Goal: Task Accomplishment & Management: Complete application form

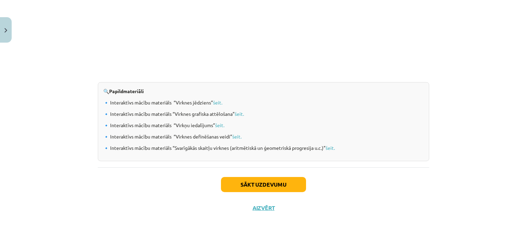
scroll to position [728, 0]
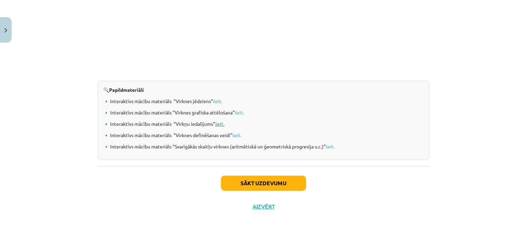
click at [219, 121] on link "šeit." at bounding box center [219, 123] width 9 height 6
click at [259, 192] on div "Sākt uzdevumu Aizvērt" at bounding box center [264, 190] width 332 height 48
click at [253, 185] on button "Sākt uzdevumu" at bounding box center [263, 182] width 85 height 15
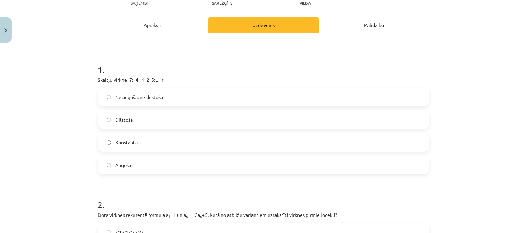
scroll to position [88, 0]
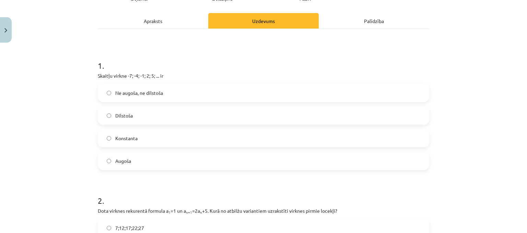
click at [165, 158] on label "Augoša" at bounding box center [263, 160] width 330 height 17
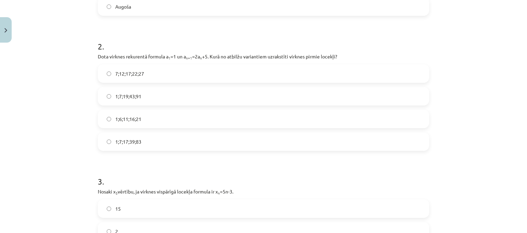
scroll to position [247, 0]
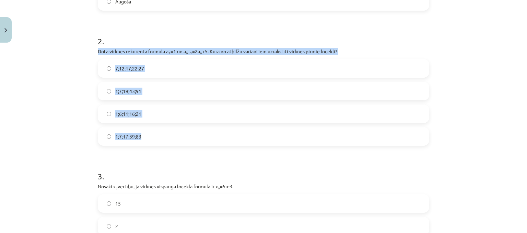
drag, startPoint x: 92, startPoint y: 50, endPoint x: 152, endPoint y: 142, distance: 109.2
copy div "Dota virknes rekurentā formula a 1 =1 un a n+1 =2a n +5. Kurā no atbilžu varian…"
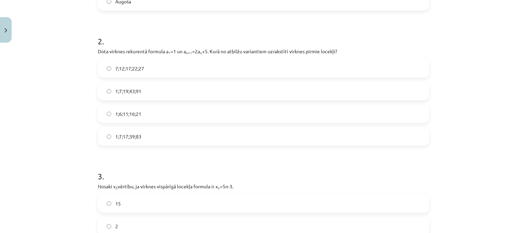
drag, startPoint x: 165, startPoint y: 53, endPoint x: 207, endPoint y: 54, distance: 41.9
click at [207, 54] on p "Dota virknes rekurentā formula a 1 =1 un a n+1 =2a n +5. Kurā no atbilžu varian…" at bounding box center [264, 51] width 332 height 7
copy p "a 1 =1 un a n+1 =2a n +5."
click at [55, 95] on div "Mācību tēma: Matemātikas i - 12. klases 1. ieskaites mācību materiāls (ab) #5 📝…" at bounding box center [263, 116] width 527 height 233
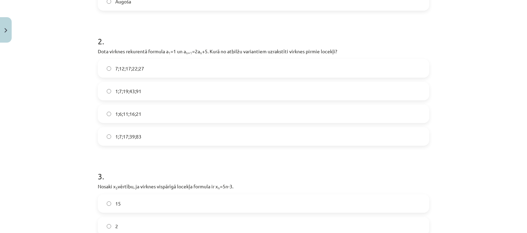
click at [102, 91] on label "1;7;19;43;91" at bounding box center [263, 90] width 330 height 17
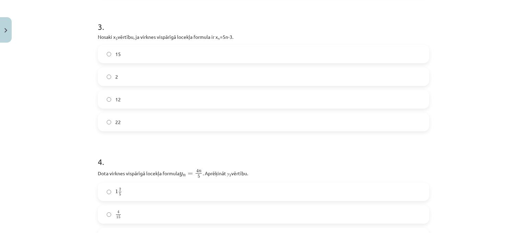
scroll to position [393, 0]
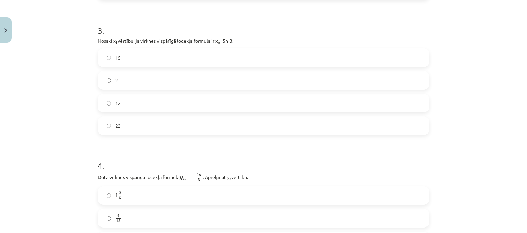
click at [209, 110] on label "12" at bounding box center [263, 102] width 330 height 17
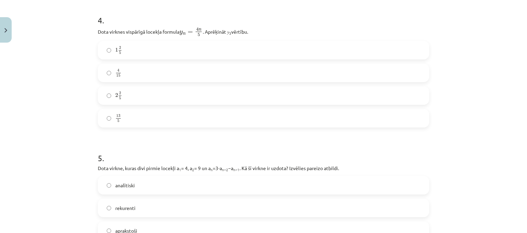
scroll to position [538, 0]
click at [165, 93] on label "2 2 5 2 2 5" at bounding box center [263, 95] width 330 height 17
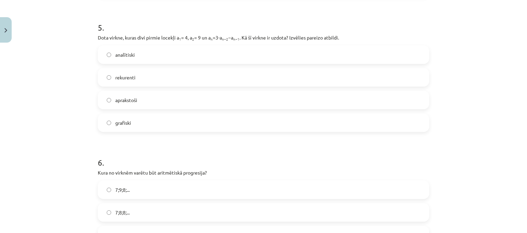
scroll to position [649, 0]
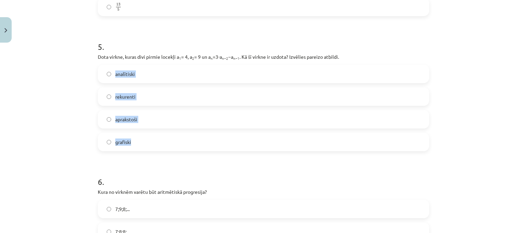
drag, startPoint x: 111, startPoint y: 72, endPoint x: 142, endPoint y: 141, distance: 75.6
click at [142, 141] on div "analītiski rekurenti aprakstoši grafiski" at bounding box center [264, 108] width 332 height 86
copy div "analītiski rekurenti aprakstoši grafiski"
click at [30, 72] on div "Mācību tēma: Matemātikas i - 12. klases 1. ieskaites mācību materiāls (ab) #5 📝…" at bounding box center [263, 116] width 527 height 233
click at [136, 99] on label "rekurenti" at bounding box center [263, 96] width 330 height 17
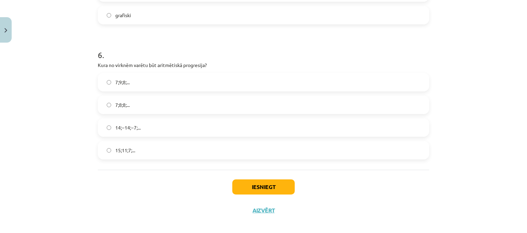
scroll to position [778, 0]
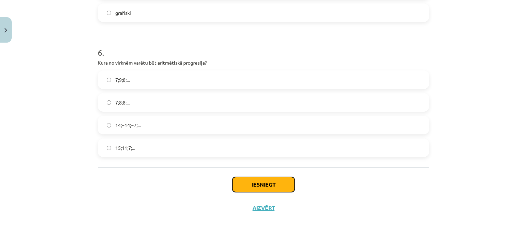
click at [271, 186] on button "Iesniegt" at bounding box center [263, 184] width 62 height 15
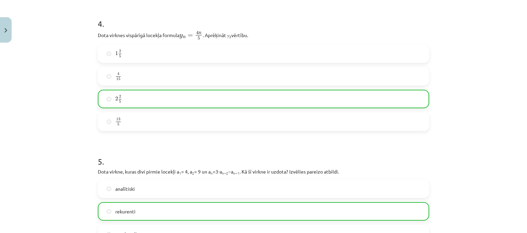
scroll to position [803, 0]
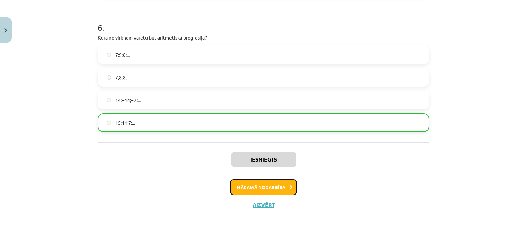
click at [257, 181] on button "Nākamā nodarbība" at bounding box center [263, 187] width 67 height 16
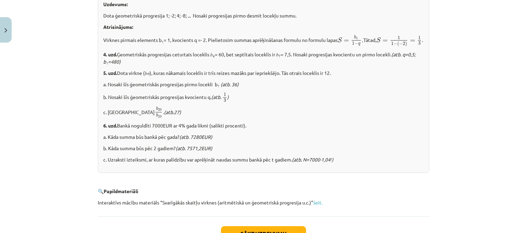
scroll to position [880, 0]
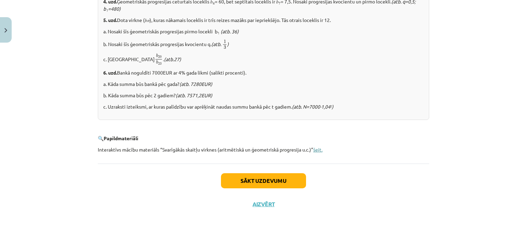
click at [315, 151] on link "šeit." at bounding box center [317, 149] width 9 height 6
click at [262, 183] on button "Sākt uzdevumu" at bounding box center [263, 180] width 85 height 15
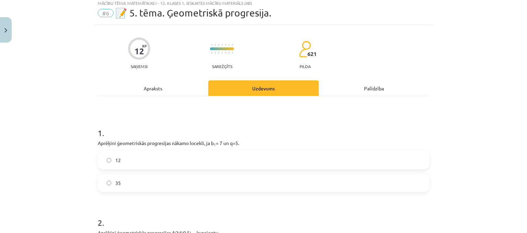
scroll to position [17, 0]
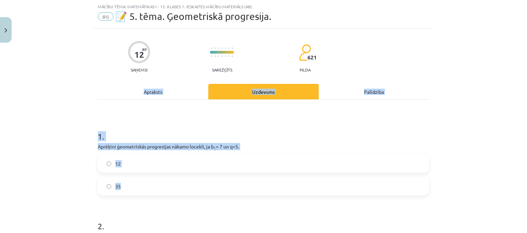
drag, startPoint x: 262, startPoint y: 183, endPoint x: 422, endPoint y: 70, distance: 195.7
click at [474, 121] on div "Mācību tēma: Matemātikas i - 12. klases 1. ieskaites mācību materiāls (ab) #6 📝…" at bounding box center [263, 116] width 527 height 233
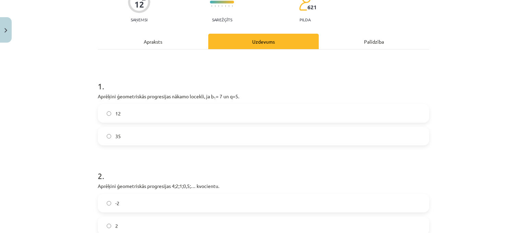
scroll to position [70, 0]
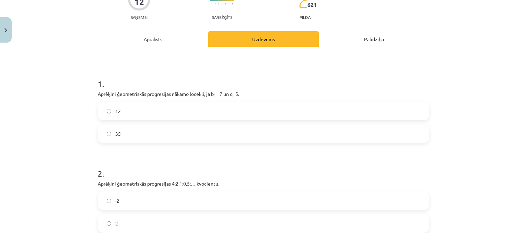
drag, startPoint x: 239, startPoint y: 88, endPoint x: 83, endPoint y: 96, distance: 156.3
click at [83, 96] on div "Mācību tēma: Matemātikas i - 12. klases 1. ieskaites mācību materiāls (ab) #6 📝…" at bounding box center [263, 116] width 527 height 233
copy p "Aprēķini ģeometriskās progresijas nākamo locekli, ja b 1 = 7 un q=5."
click at [83, 96] on div "Mācību tēma: Matemātikas i - 12. klases 1. ieskaites mācību materiāls (ab) #6 📝…" at bounding box center [263, 116] width 527 height 233
click at [113, 140] on label "35" at bounding box center [263, 133] width 330 height 17
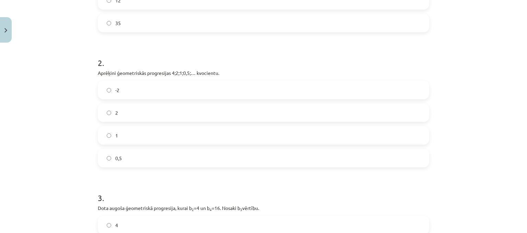
scroll to position [185, 0]
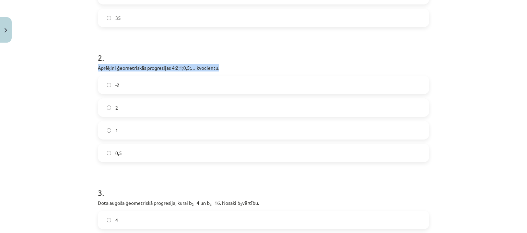
drag, startPoint x: 93, startPoint y: 69, endPoint x: 226, endPoint y: 69, distance: 132.8
click at [226, 69] on div "12 XP Saņemsi Sarežģīts 621 pilda Apraksts Uzdevums Palīdzība 1 . Aprēķini ģeom…" at bounding box center [264, 109] width 340 height 499
copy p "Aprēķini ģeometriskās progresijas 4;2;1;0,5;… kvocientu."
click at [32, 115] on div "Mācību tēma: Matemātikas i - 12. klases 1. ieskaites mācību materiāls (ab) #6 📝…" at bounding box center [263, 116] width 527 height 233
click at [109, 152] on label "0,5" at bounding box center [263, 152] width 330 height 17
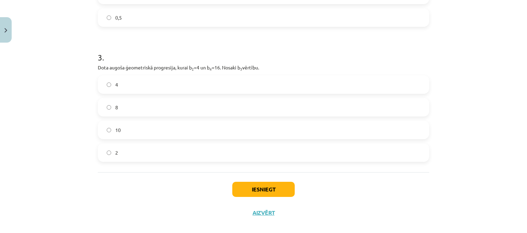
scroll to position [321, 0]
click at [115, 122] on label "10" at bounding box center [263, 128] width 330 height 17
click at [247, 193] on button "Iesniegt" at bounding box center [263, 188] width 62 height 15
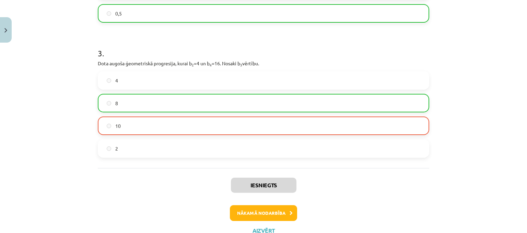
scroll to position [350, 0]
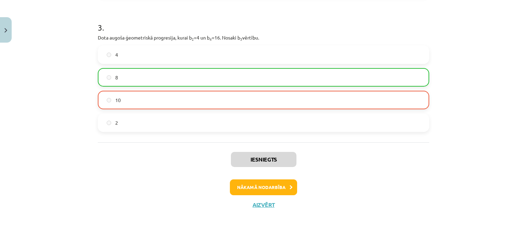
drag, startPoint x: 88, startPoint y: 38, endPoint x: 270, endPoint y: 37, distance: 182.6
click at [270, 37] on div "Mācību tēma: Matemātikas i - 12. klases 1. ieskaites mācību materiāls (ab) #6 📝…" at bounding box center [263, 116] width 527 height 233
copy p "Dota augoša ģeometriskā progresija, kurai b 2 =4 un b 4 =16. Nosaki b 3 vērtību."
click at [139, 149] on div "Iesniegts Nākamā nodarbība Aizvērt" at bounding box center [264, 177] width 332 height 70
click at [233, 183] on button "Nākamā nodarbība" at bounding box center [263, 187] width 67 height 16
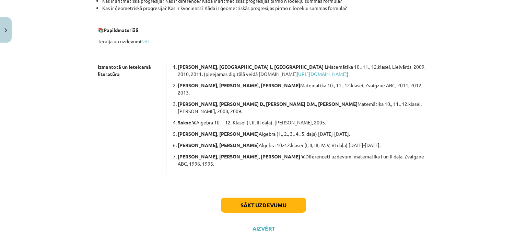
scroll to position [201, 0]
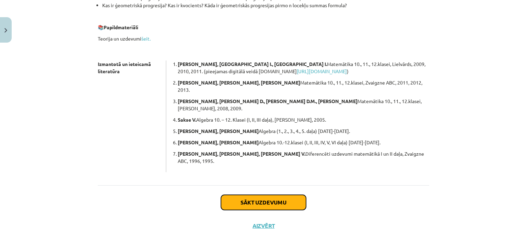
click at [224, 195] on button "Sākt uzdevumu" at bounding box center [263, 202] width 85 height 15
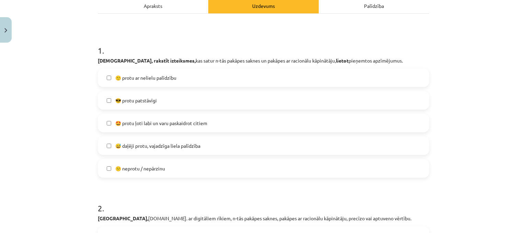
scroll to position [105, 0]
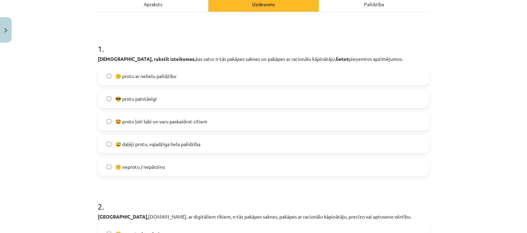
click at [129, 82] on label "🙂 protu ar nelielu palīdzību" at bounding box center [263, 75] width 330 height 17
click at [115, 98] on span "😎 protu patstāvīgi" at bounding box center [136, 98] width 42 height 7
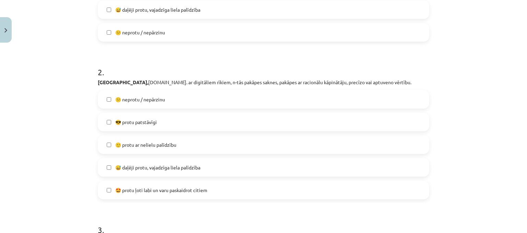
scroll to position [123, 0]
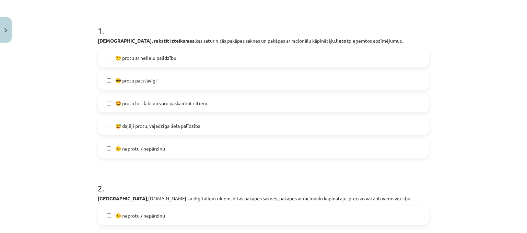
click at [141, 72] on label "😎 protu patstāvīgi" at bounding box center [263, 80] width 330 height 17
click at [135, 59] on span "🙂 protu ar nelielu palīdzību" at bounding box center [145, 57] width 61 height 7
click at [141, 82] on span "😎 protu patstāvīgi" at bounding box center [136, 80] width 42 height 7
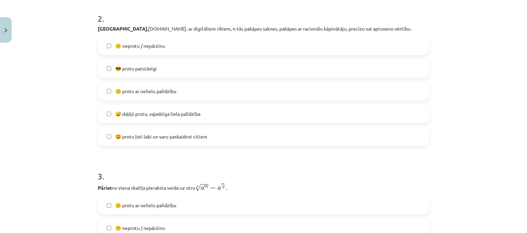
scroll to position [294, 0]
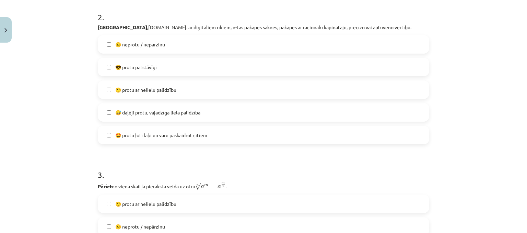
click at [132, 71] on label "😎 protu patstāvīgi" at bounding box center [263, 66] width 330 height 17
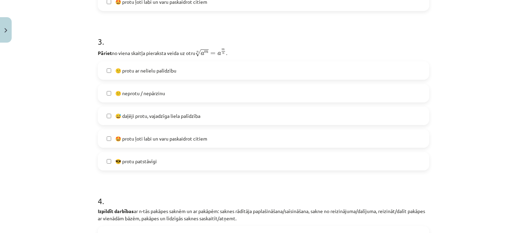
scroll to position [426, 0]
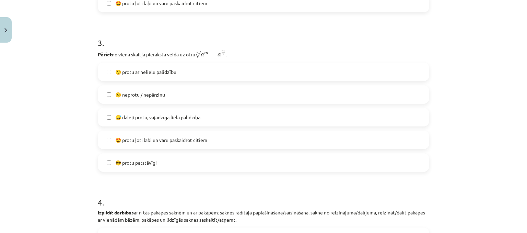
click at [136, 76] on label "🙂 protu ar nelielu palīdzību" at bounding box center [263, 71] width 330 height 17
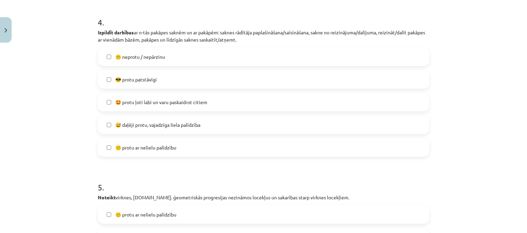
scroll to position [607, 0]
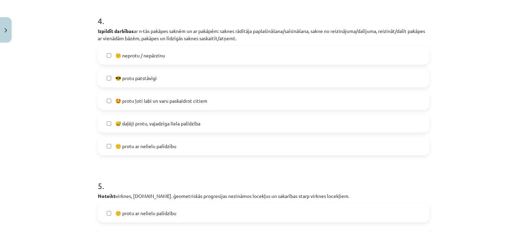
click at [241, 146] on label "🙂 protu ar nelielu palīdzību" at bounding box center [263, 145] width 330 height 17
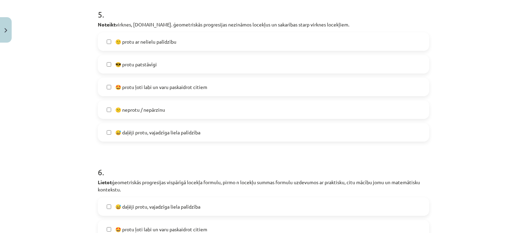
scroll to position [781, 0]
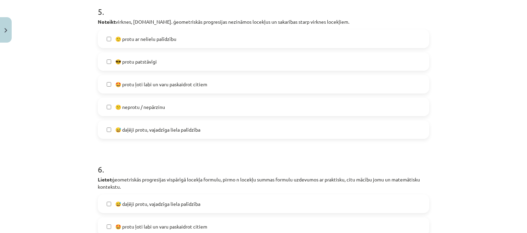
click at [199, 133] on label "😅 daļēji protu, vajadzīga liela palīdzība" at bounding box center [263, 129] width 330 height 17
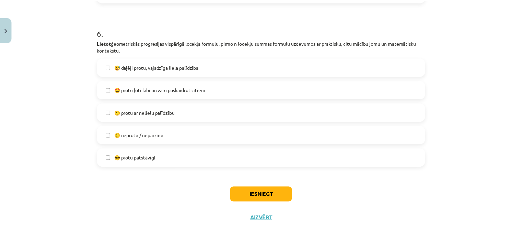
scroll to position [931, 0]
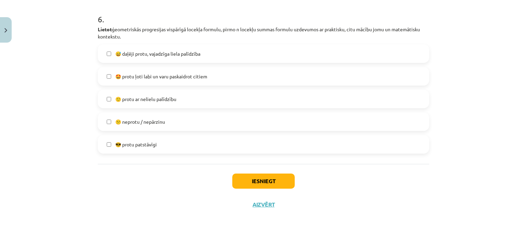
click at [227, 97] on label "🙂 protu ar nelielu palīdzību" at bounding box center [263, 98] width 330 height 17
click at [250, 184] on button "Iesniegt" at bounding box center [263, 180] width 62 height 15
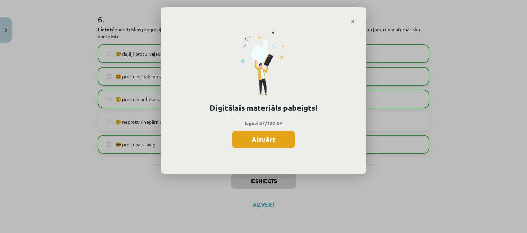
click at [265, 139] on button "Aizvērt" at bounding box center [263, 139] width 63 height 17
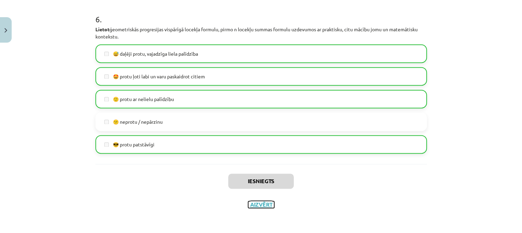
drag, startPoint x: 258, startPoint y: 204, endPoint x: 425, endPoint y: 153, distance: 174.7
click at [277, 194] on div "Iesniegts Aizvērt" at bounding box center [261, 188] width 332 height 48
click at [255, 204] on button "Aizvērt" at bounding box center [261, 204] width 26 height 7
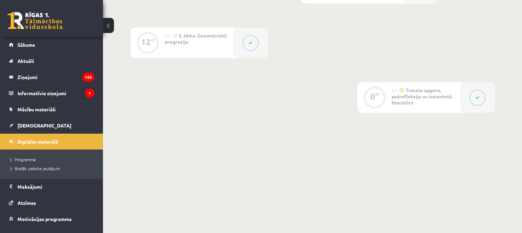
scroll to position [0, 0]
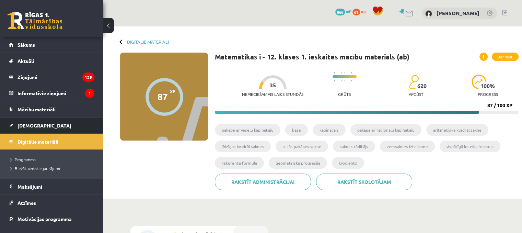
click at [18, 132] on link "[DEMOGRAPHIC_DATA]" at bounding box center [51, 125] width 85 height 16
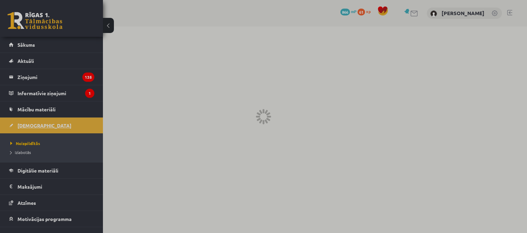
click at [18, 132] on div at bounding box center [263, 116] width 527 height 233
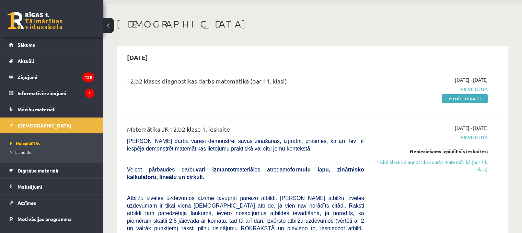
scroll to position [16, 0]
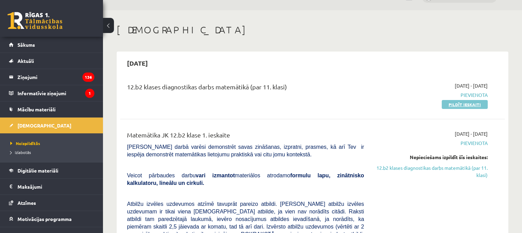
click at [452, 102] on link "Pildīt ieskaiti" at bounding box center [465, 104] width 46 height 9
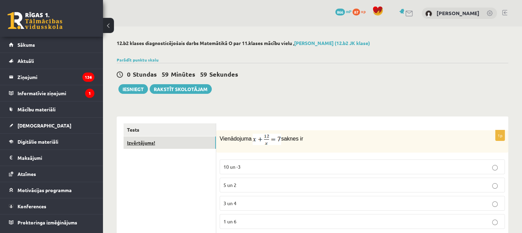
click at [160, 143] on link "Izvērtējums!" at bounding box center [170, 142] width 92 height 13
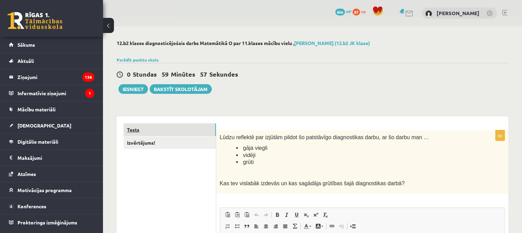
click at [158, 135] on link "Tests" at bounding box center [170, 129] width 92 height 13
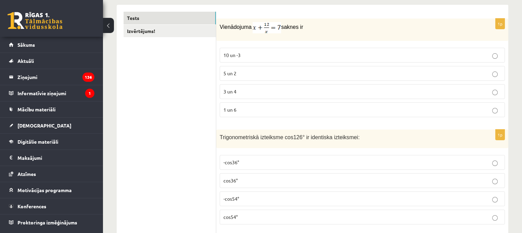
scroll to position [98, 0]
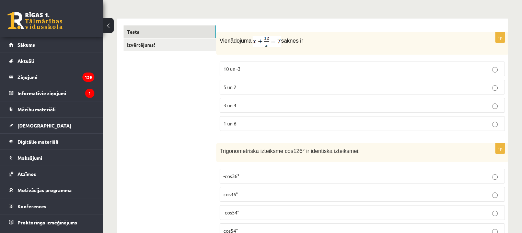
click at [248, 106] on p "3 un 4" at bounding box center [362, 105] width 278 height 7
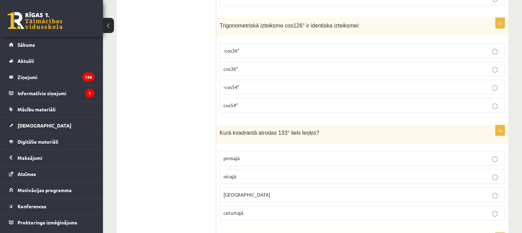
scroll to position [219, 0]
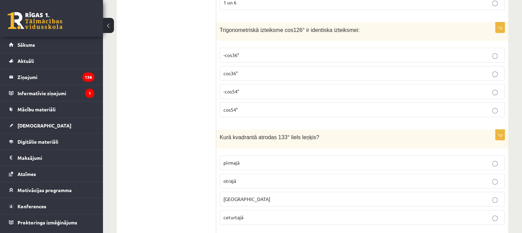
drag, startPoint x: 213, startPoint y: 28, endPoint x: 359, endPoint y: 33, distance: 146.3
click at [359, 33] on div "Trigonometriskā izteiksme cos126° ir identiska izteiksmei:" at bounding box center [362, 31] width 292 height 19
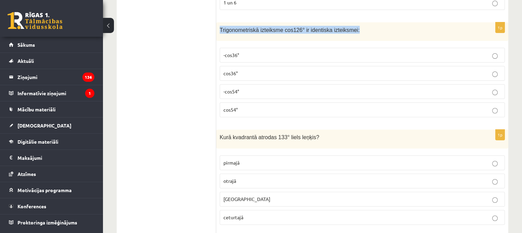
drag, startPoint x: 359, startPoint y: 33, endPoint x: 228, endPoint y: 32, distance: 130.8
click at [228, 32] on div "Trigonometriskā izteiksme cos126° ir identiska izteiksmei:" at bounding box center [362, 31] width 292 height 19
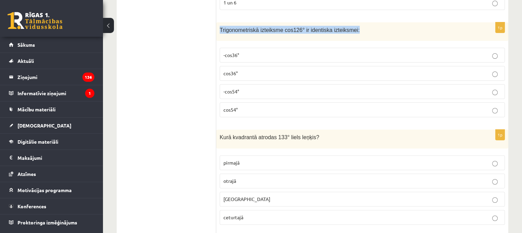
drag, startPoint x: 221, startPoint y: 27, endPoint x: 356, endPoint y: 21, distance: 135.7
click at [356, 22] on div "Trigonometriskā izteiksme cos126° ir identiska izteiksmei:" at bounding box center [362, 31] width 292 height 19
copy span "Trigonometriskā izteiksme cos126° ir identiska izteiksmei:"
click at [220, 28] on span "Trigonometriskā izteiksme cos126° ir identiska izteiksmei:" at bounding box center [290, 30] width 140 height 6
drag, startPoint x: 220, startPoint y: 28, endPoint x: 241, endPoint y: 112, distance: 85.7
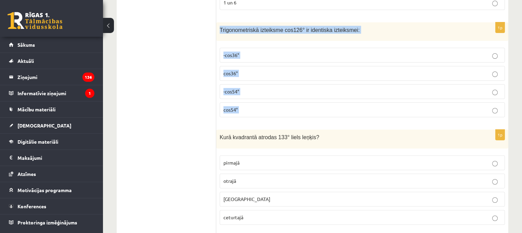
click at [241, 112] on div "1p Trigonometriskā izteiksme cos126° ir identiska izteiksmei: -cos36° cos36° -c…" at bounding box center [362, 72] width 292 height 101
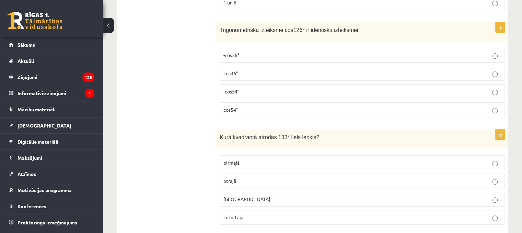
click at [242, 95] on label "-cos54°" at bounding box center [362, 91] width 285 height 15
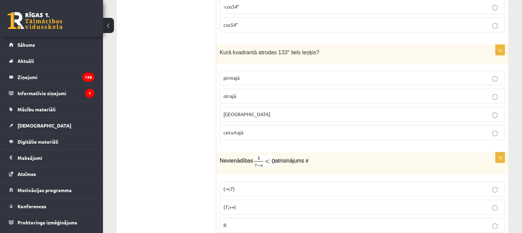
scroll to position [308, 0]
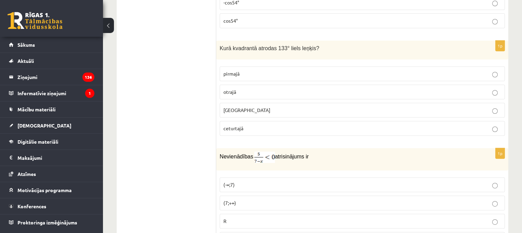
click at [331, 90] on p "otrajā" at bounding box center [362, 91] width 278 height 7
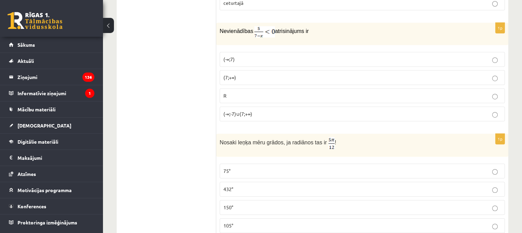
scroll to position [424, 0]
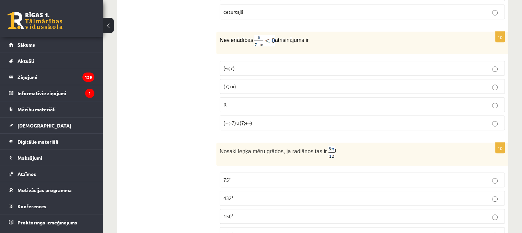
click at [236, 85] on span "(7;+∞)" at bounding box center [229, 86] width 13 height 6
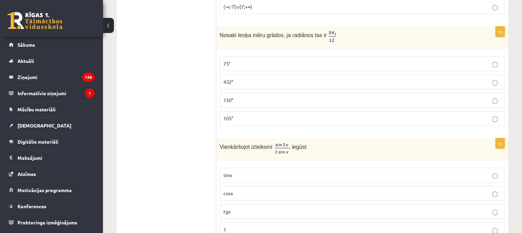
scroll to position [535, 0]
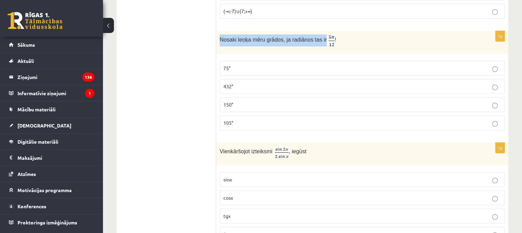
drag, startPoint x: 220, startPoint y: 39, endPoint x: 316, endPoint y: 34, distance: 96.2
click at [316, 37] on span "Nosaki leņķa mēru grādos, ja radiānos tas ir" at bounding box center [273, 40] width 107 height 6
copy span "Nosaki leņķa mēru grādos, ja radiānos tas ir"
click at [232, 69] on p "75°" at bounding box center [362, 68] width 278 height 7
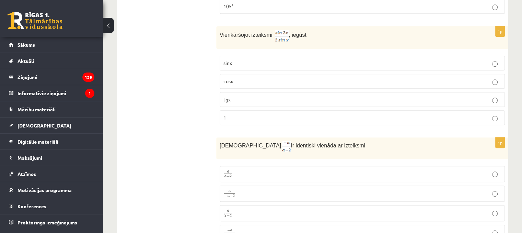
scroll to position [665, 0]
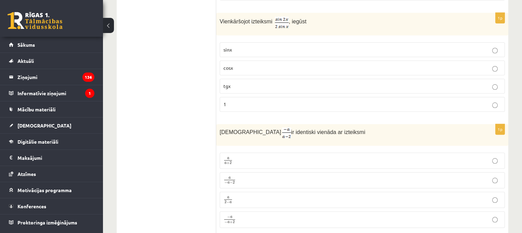
click at [228, 66] on span "cosx" at bounding box center [228, 68] width 10 height 6
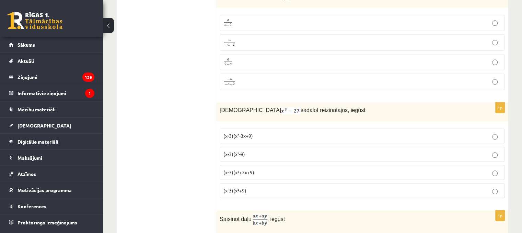
scroll to position [798, 0]
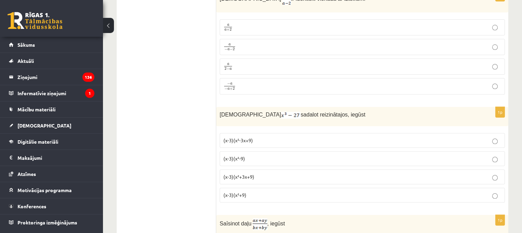
click at [260, 187] on label "(x-3)(x²+9)" at bounding box center [362, 194] width 285 height 15
click at [267, 173] on p "(x-3)(x²+3x+9)" at bounding box center [362, 176] width 278 height 7
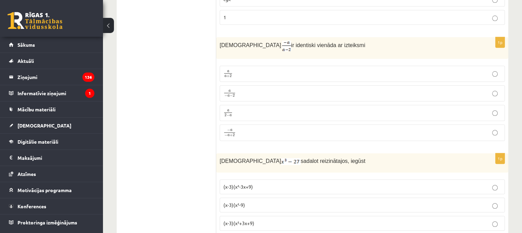
scroll to position [756, 0]
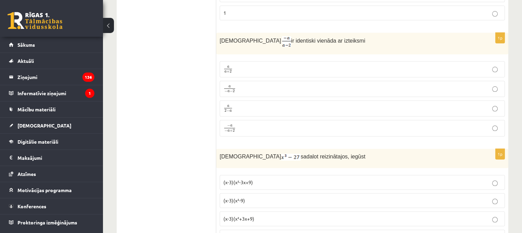
click at [233, 105] on p "a 2 − a a 2 − a" at bounding box center [362, 108] width 278 height 9
click at [244, 128] on label "− a − a + 2 − a − a + 2" at bounding box center [362, 128] width 285 height 16
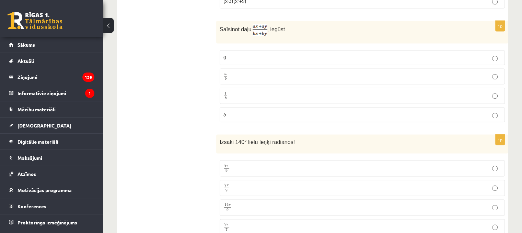
scroll to position [997, 0]
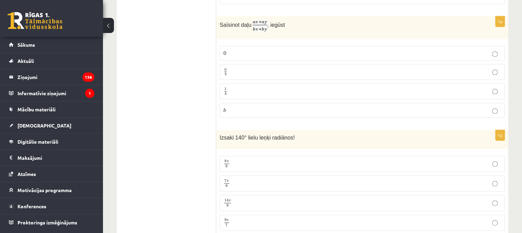
click at [242, 68] on p "a b a b" at bounding box center [362, 72] width 278 height 9
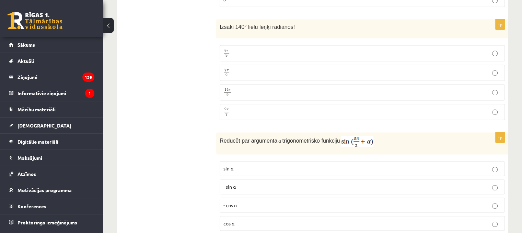
scroll to position [1102, 0]
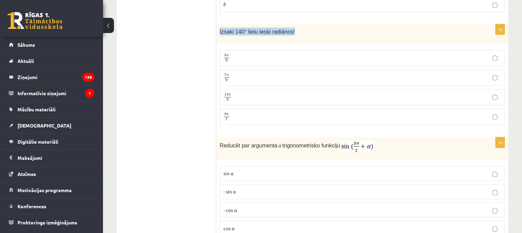
drag, startPoint x: 216, startPoint y: 25, endPoint x: 292, endPoint y: 19, distance: 76.2
click at [292, 24] on div "Izsaki 140° lielu leņķi radiānos!" at bounding box center [362, 33] width 292 height 19
click at [233, 73] on p "7 π 9 7 π 9" at bounding box center [362, 77] width 278 height 9
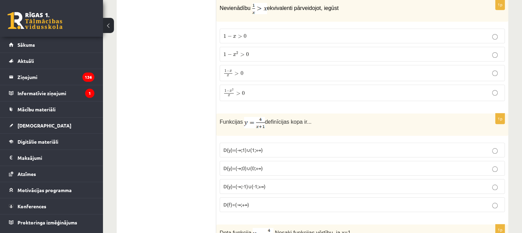
scroll to position [3378, 0]
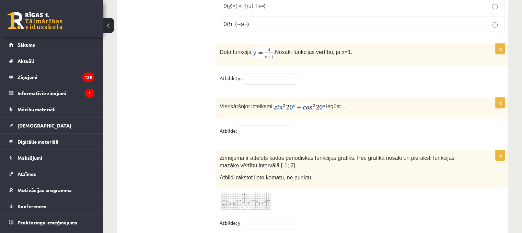
click at [255, 73] on input "text" at bounding box center [270, 79] width 51 height 12
type input "*"
click at [256, 125] on input "text" at bounding box center [264, 131] width 51 height 12
type input "*"
click at [246, 192] on img at bounding box center [245, 201] width 51 height 19
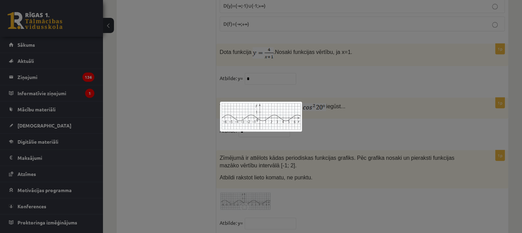
click at [188, 131] on div at bounding box center [261, 116] width 522 height 233
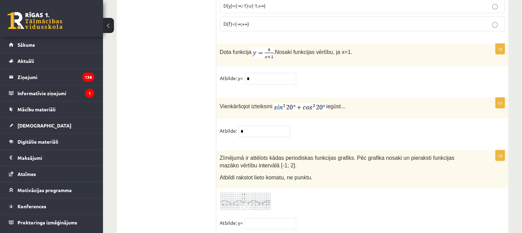
click at [414, 155] on span "Zīmējumā ir attēlots kādas periodiskas funkcijas grafiks. Pēc grafika nosaki un…" at bounding box center [337, 162] width 235 height 14
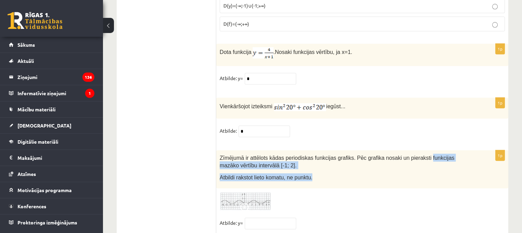
drag, startPoint x: 412, startPoint y: 132, endPoint x: 464, endPoint y: 144, distance: 54.0
click at [464, 150] on div "Zīmējumā ir attēlots kādas periodiskas funkcijas grafiks. Pēc grafika nosaki un…" at bounding box center [362, 169] width 292 height 38
click at [412, 155] on span "Zīmējumā ir attēlots kādas periodiskas funkcijas grafiks. Pēc grafika nosaki un…" at bounding box center [337, 162] width 235 height 14
drag, startPoint x: 412, startPoint y: 132, endPoint x: 430, endPoint y: 139, distance: 18.9
click at [430, 153] on p "Zīmējumā ir attēlots kādas periodiskas funkcijas grafiks. Pēc grafika nosaki un…" at bounding box center [345, 160] width 251 height 15
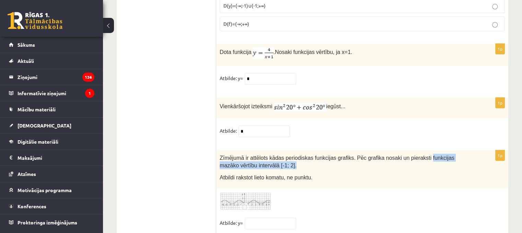
copy span "funkcijas mazāko vērtību intervālā [-1; 2]."
click at [335, 192] on div at bounding box center [362, 201] width 285 height 19
click at [252, 217] on input "text" at bounding box center [270, 223] width 51 height 12
click at [237, 192] on img at bounding box center [245, 201] width 51 height 19
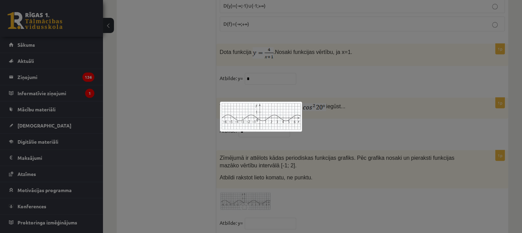
click at [185, 144] on div at bounding box center [261, 116] width 522 height 233
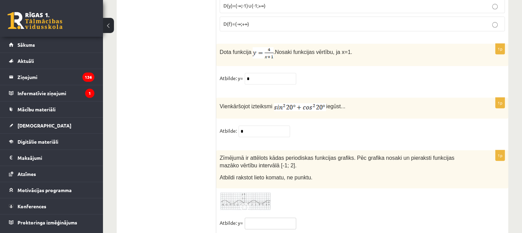
click at [253, 217] on input "text" at bounding box center [270, 223] width 51 height 12
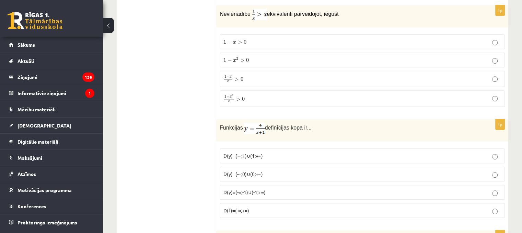
scroll to position [3178, 0]
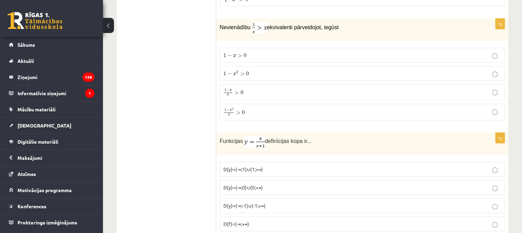
type input "****"
click at [240, 202] on p "D(y)=(-∞;-1)∪(-1;+∞)" at bounding box center [362, 205] width 278 height 7
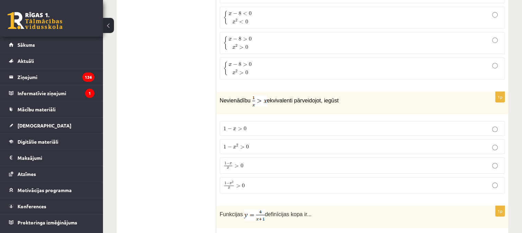
scroll to position [3087, 0]
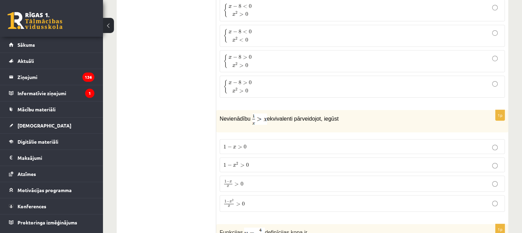
click at [402, 143] on p "1 − x > 0 1 − x > 0" at bounding box center [362, 146] width 278 height 7
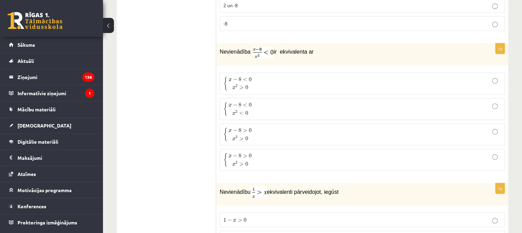
scroll to position [3009, 0]
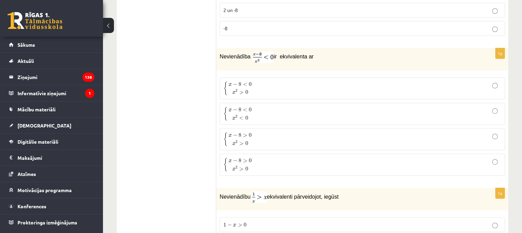
click at [297, 106] on p "{ x − 8 < 0 x 2 < 0 { x − 8 < 0 x 2 < 0" at bounding box center [362, 113] width 278 height 14
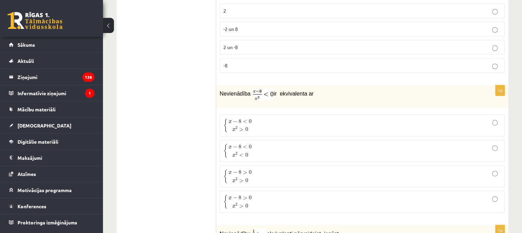
scroll to position [2986, 0]
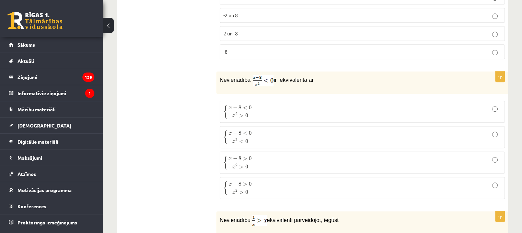
click at [239, 151] on label "{ x − 8 > 0 x 2 > 0 { x − 8 > 0 x 2 > 0" at bounding box center [362, 162] width 285 height 22
click at [238, 112] on span "x 2 > 0" at bounding box center [240, 115] width 16 height 6
click at [243, 137] on span "x 2 < 0" at bounding box center [240, 140] width 23 height 7
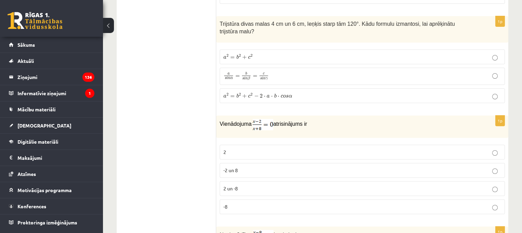
scroll to position [2836, 0]
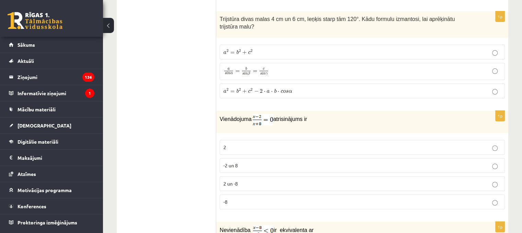
click at [237, 180] on span "2 un -8" at bounding box center [230, 183] width 14 height 6
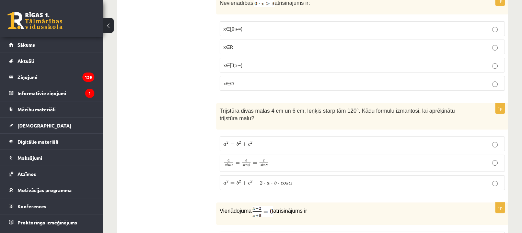
scroll to position [2735, 0]
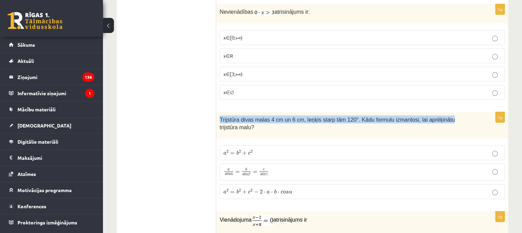
drag, startPoint x: 218, startPoint y: 104, endPoint x: 448, endPoint y: 113, distance: 229.8
click at [448, 113] on div "Trijstūra divas malas 4 cm un 6 cm, leņķis starp tām 120°. Kādu formulu izmanto…" at bounding box center [362, 125] width 292 height 26
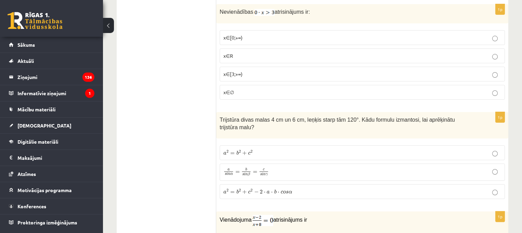
click at [469, 115] on p "Trijstūra divas malas 4 cm un 6 cm, leņķis starp tām 120°. Kādu formulu izmanto…" at bounding box center [345, 122] width 251 height 15
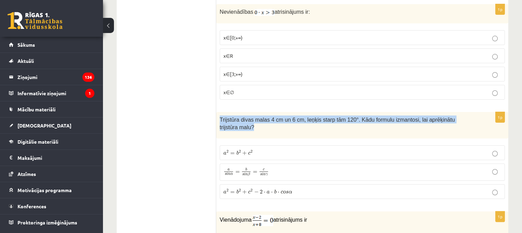
drag, startPoint x: 469, startPoint y: 103, endPoint x: 226, endPoint y: 106, distance: 243.3
click at [226, 115] on p "Trijstūra divas malas 4 cm un 6 cm, leņķis starp tām 120°. Kādu formulu izmanto…" at bounding box center [345, 122] width 251 height 15
copy div "Trijstūra divas malas 4 cm un 6 cm, leņķis starp tām 120°. Kādu formulu izmanto…"
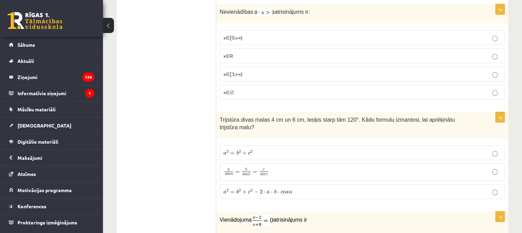
click at [246, 184] on label "a 2 = b 2 + c 2 − 2 ⋅ a ⋅ b ⋅ c o s α a 2 = b 2 + c 2 − 2 ⋅ a ⋅ b ⋅ c o s α" at bounding box center [362, 191] width 285 height 15
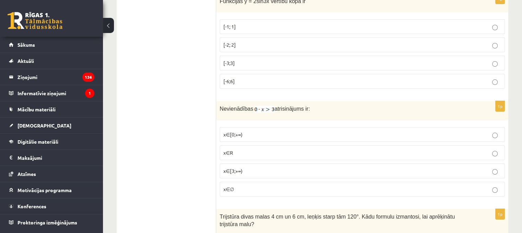
scroll to position [2625, 0]
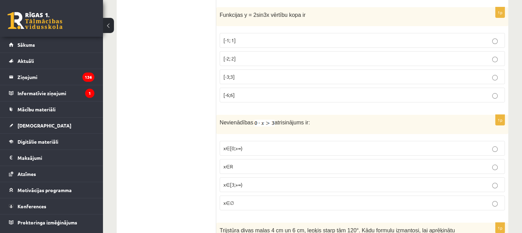
click at [294, 199] on p "x∈∅" at bounding box center [362, 202] width 278 height 7
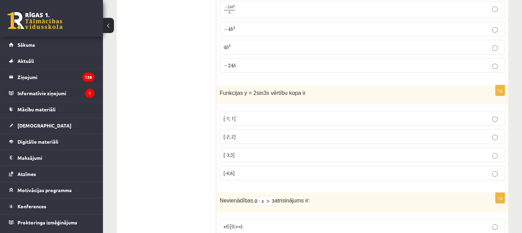
scroll to position [2529, 0]
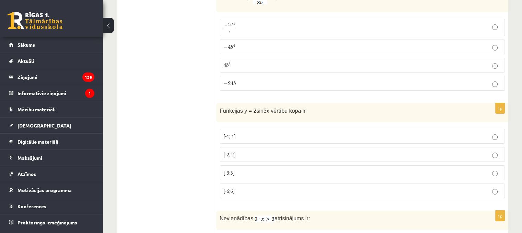
drag, startPoint x: 301, startPoint y: 99, endPoint x: 214, endPoint y: 98, distance: 86.5
drag, startPoint x: 214, startPoint y: 98, endPoint x: 289, endPoint y: 98, distance: 74.8
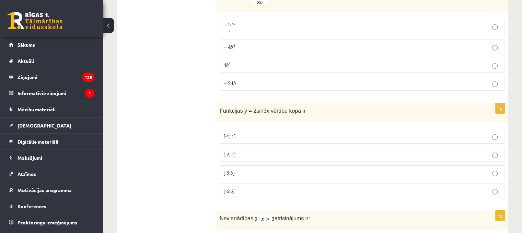
click at [289, 108] on span "Funkcijas y = 2sin3x vērtību kopa ir" at bounding box center [263, 111] width 86 height 6
drag, startPoint x: 303, startPoint y: 99, endPoint x: 220, endPoint y: 101, distance: 83.4
click at [220, 103] on div "Funkcijas y = 2sin3x vērtību kopa ir" at bounding box center [362, 112] width 292 height 19
copy span "Funkcijas y = 2sin3x vērtību kopa ir"
click at [245, 151] on p "[-2; 2]" at bounding box center [362, 154] width 278 height 7
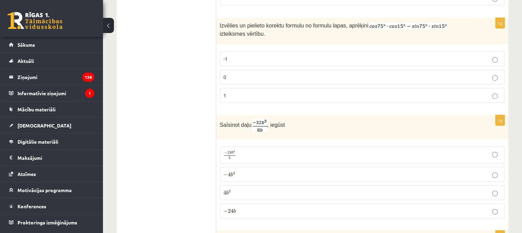
scroll to position [2411, 0]
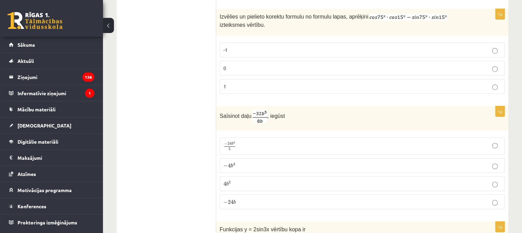
click at [265, 162] on p "− 4 b 4 − 4 b 4" at bounding box center [362, 165] width 278 height 7
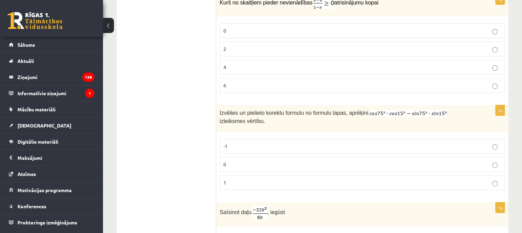
scroll to position [2324, 0]
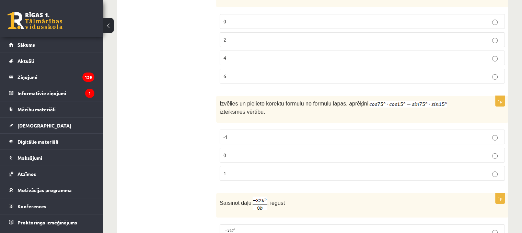
click at [243, 151] on p "0" at bounding box center [362, 154] width 278 height 7
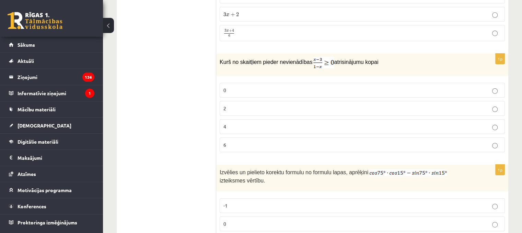
scroll to position [2219, 0]
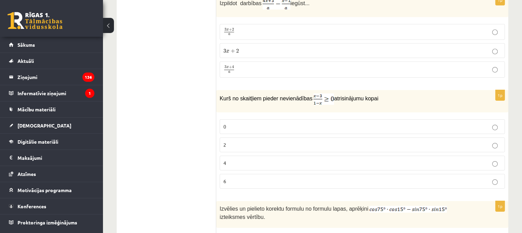
click at [235, 123] on p "0" at bounding box center [362, 126] width 278 height 7
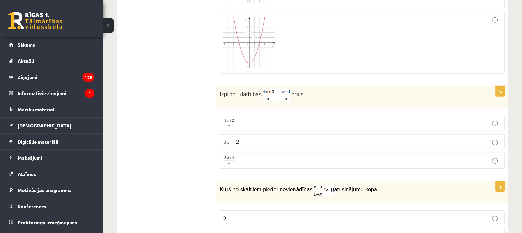
scroll to position [2123, 0]
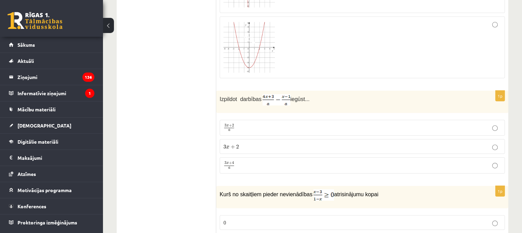
click at [270, 161] on p "3 x + 4 a 3 x + 4 a" at bounding box center [362, 165] width 278 height 9
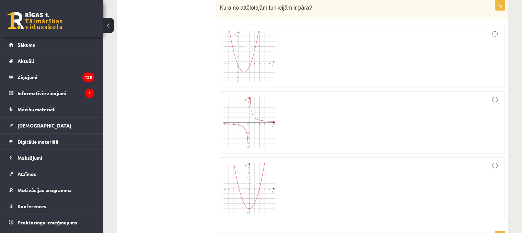
scroll to position [1977, 0]
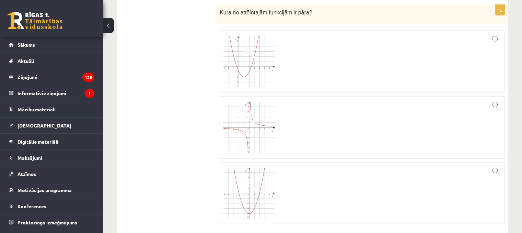
click at [248, 183] on img at bounding box center [248, 192] width 51 height 51
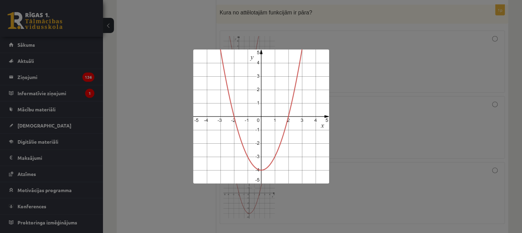
click at [172, 125] on div at bounding box center [261, 116] width 522 height 233
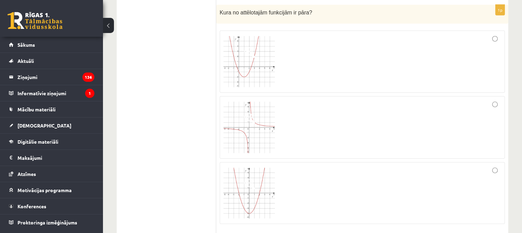
click at [250, 113] on span at bounding box center [249, 118] width 11 height 11
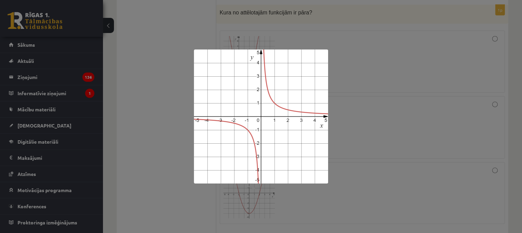
click at [162, 109] on div at bounding box center [261, 116] width 522 height 233
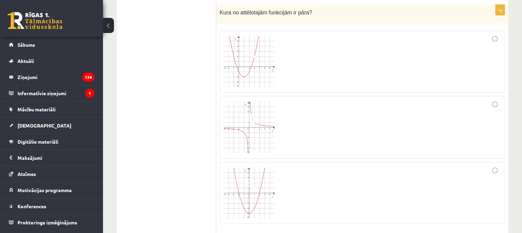
click at [393, 100] on div at bounding box center [362, 127] width 278 height 55
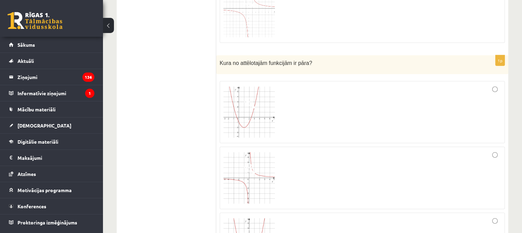
scroll to position [1922, 0]
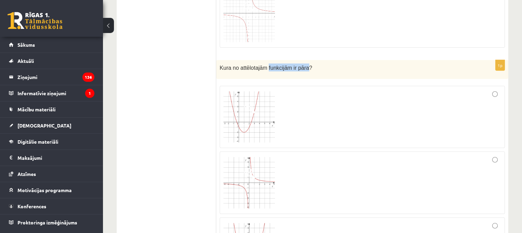
drag, startPoint x: 265, startPoint y: 59, endPoint x: 302, endPoint y: 59, distance: 36.7
click at [302, 65] on span "Kura no attēlotajām funkcijām ir pāra?" at bounding box center [266, 68] width 92 height 6
copy span "funkcijām ir pāra"
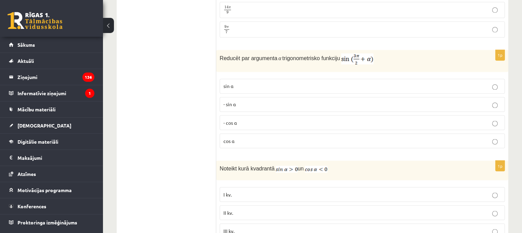
scroll to position [1198, 0]
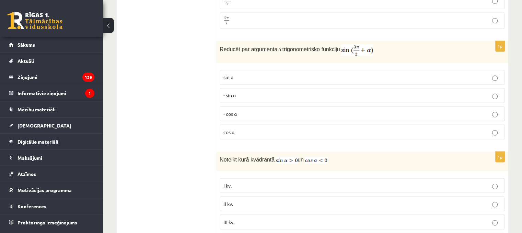
click at [245, 110] on p "- cos ⁡α" at bounding box center [362, 113] width 278 height 7
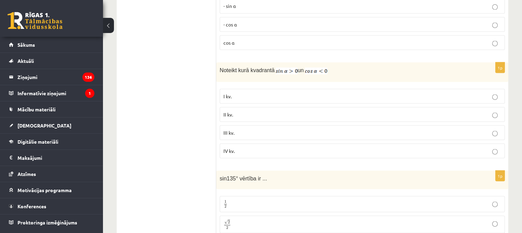
scroll to position [1301, 0]
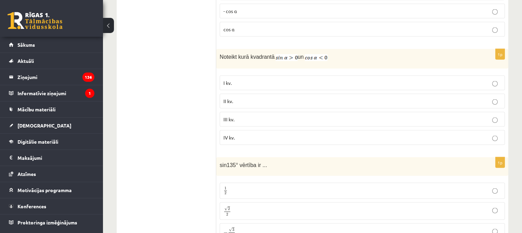
click at [236, 115] on p "III kv." at bounding box center [362, 118] width 278 height 7
drag, startPoint x: 221, startPoint y: 49, endPoint x: 332, endPoint y: 50, distance: 110.5
click at [332, 52] on p "Noteikt kurā kvadrantā un" at bounding box center [345, 56] width 251 height 8
copy p "Noteikt kurā kvadrantā un"
click at [370, 62] on div "1p Noteikt kurā kvadrantā un I kv. II kv. III kv. IV kv." at bounding box center [362, 99] width 292 height 101
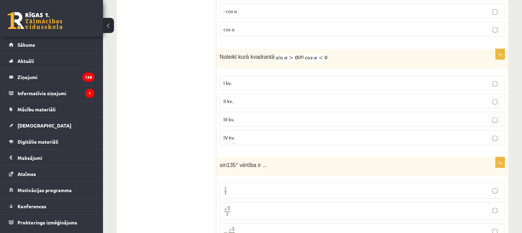
click at [237, 97] on p "II kv." at bounding box center [362, 100] width 278 height 7
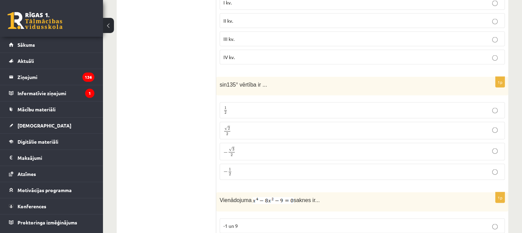
scroll to position [1390, 0]
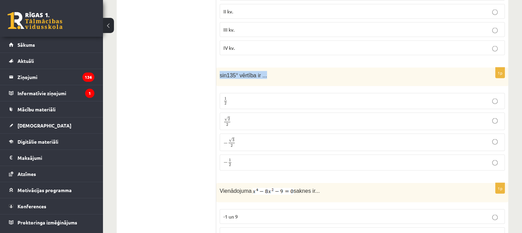
drag, startPoint x: 263, startPoint y: 68, endPoint x: 218, endPoint y: 77, distance: 45.5
click at [218, 77] on div "sin135° vērtība ir ..." at bounding box center [362, 77] width 292 height 19
copy span "sin135° vērtība ir ..."
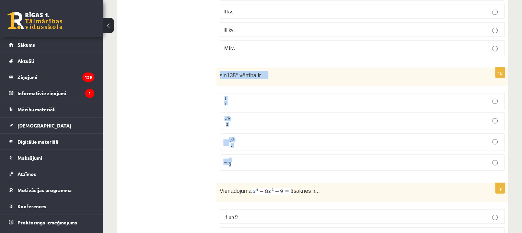
drag, startPoint x: 218, startPoint y: 65, endPoint x: 250, endPoint y: 151, distance: 92.2
click at [250, 151] on div "1p sin135° vērtība ir ... 1 2 1 2 √ 2 2 2 2 − √ 3 2 − 3 2 − 1 2 − 1 2" at bounding box center [362, 122] width 292 height 108
copy div "sin135° vērtība ir ... 1 2 1 2 √ 2 2 2 2 − √ 3 2 − 3 2 − 1 2"
click at [236, 116] on p "√ 2 2 2 2" at bounding box center [362, 121] width 278 height 10
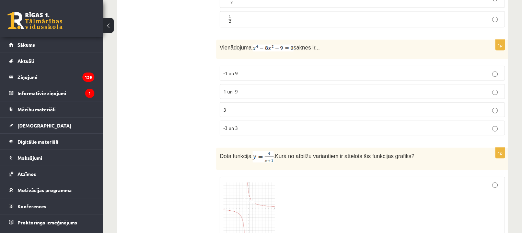
scroll to position [1542, 0]
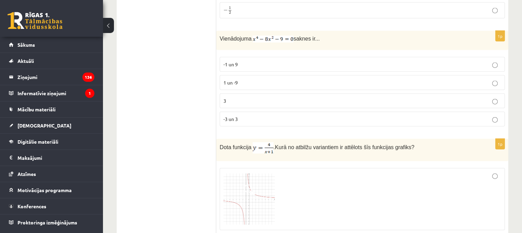
click at [243, 115] on p "-3 un 3" at bounding box center [362, 118] width 278 height 7
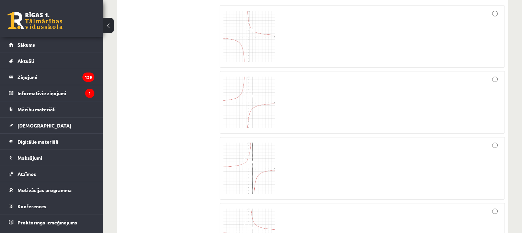
scroll to position [1709, 0]
click at [316, 146] on div at bounding box center [362, 163] width 278 height 55
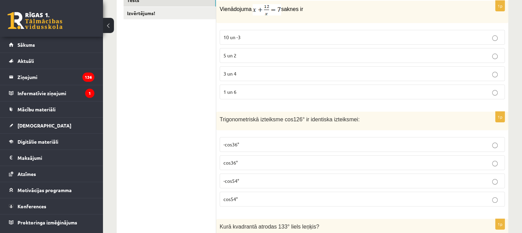
scroll to position [0, 0]
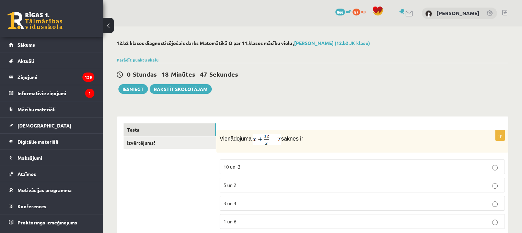
click at [241, 205] on p "3 un 4" at bounding box center [362, 202] width 278 height 7
click at [185, 145] on link "Izvērtējums!" at bounding box center [170, 142] width 92 height 13
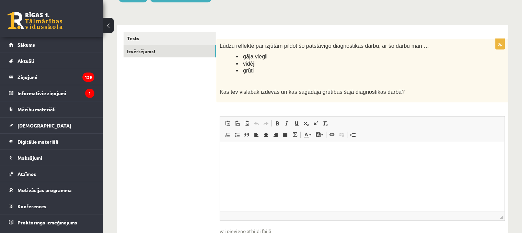
scroll to position [94, 0]
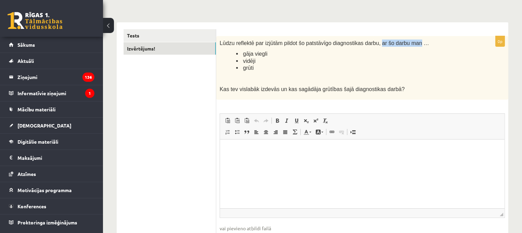
drag, startPoint x: 368, startPoint y: 43, endPoint x: 404, endPoint y: 46, distance: 36.1
click at [404, 46] on p "Lūdzu reflektē par izjūtām pildot šo patstāvīgo diagnostikas darbu, ar šo darbu…" at bounding box center [345, 42] width 251 height 7
click at [235, 158] on html at bounding box center [362, 149] width 285 height 21
paste body "Editor, wiswyg-editor-user-answer-47024883551020"
click at [268, 150] on p "**********" at bounding box center [362, 149] width 271 height 7
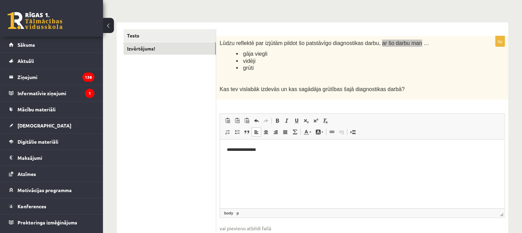
drag, startPoint x: 689, startPoint y: 140, endPoint x: 510, endPoint y: -9, distance: 233.3
click at [504, 139] on html "**********" at bounding box center [362, 149] width 285 height 21
drag, startPoint x: 510, startPoint y: -9, endPoint x: 277, endPoint y: 149, distance: 281.7
click at [277, 149] on p "**********" at bounding box center [362, 149] width 271 height 7
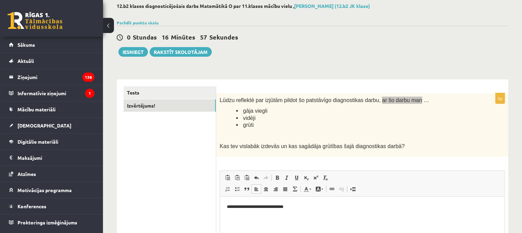
scroll to position [22, 0]
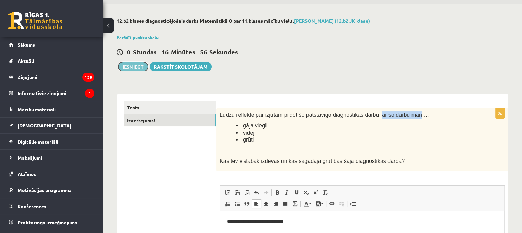
click at [124, 65] on button "Iesniegt" at bounding box center [133, 67] width 30 height 10
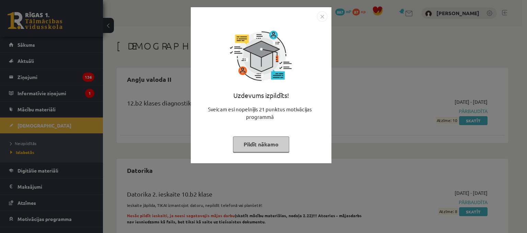
click at [254, 148] on button "Pildīt nākamo" at bounding box center [261, 144] width 56 height 16
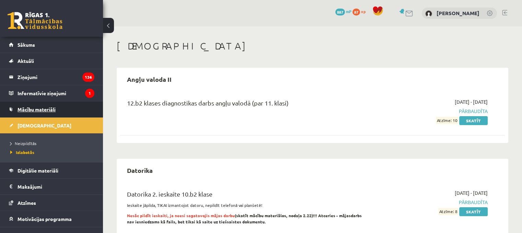
click at [30, 107] on span "Mācību materiāli" at bounding box center [37, 109] width 38 height 6
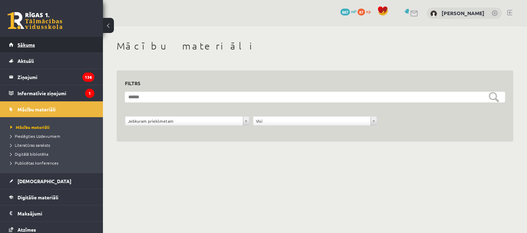
click at [33, 47] on link "Sākums" at bounding box center [51, 45] width 85 height 16
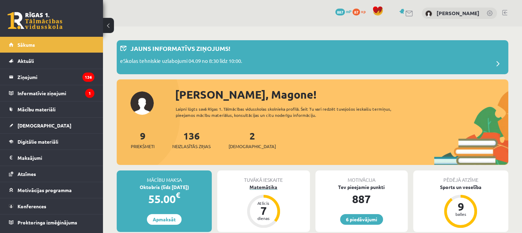
click at [257, 183] on div "Matemātika" at bounding box center [263, 186] width 92 height 7
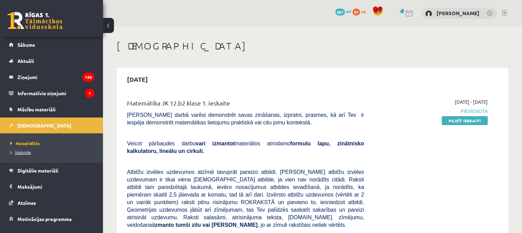
click at [19, 154] on link "Izlabotās" at bounding box center [53, 152] width 86 height 6
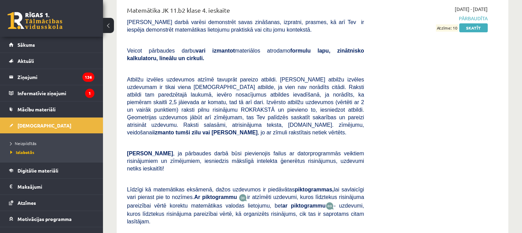
scroll to position [2625, 0]
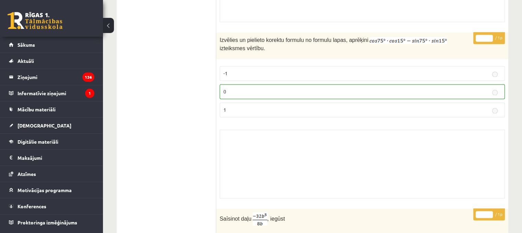
scroll to position [4100, 0]
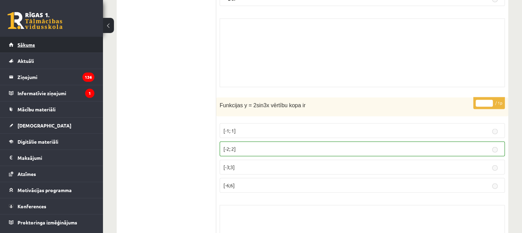
click at [37, 44] on link "Sākums" at bounding box center [51, 45] width 85 height 16
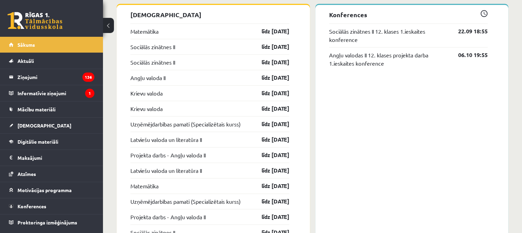
scroll to position [602, 0]
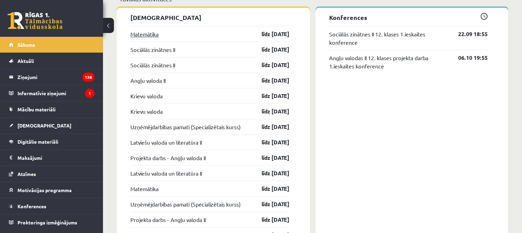
click at [141, 32] on link "Matemātika" at bounding box center [144, 34] width 28 height 8
